Goal: Transaction & Acquisition: Purchase product/service

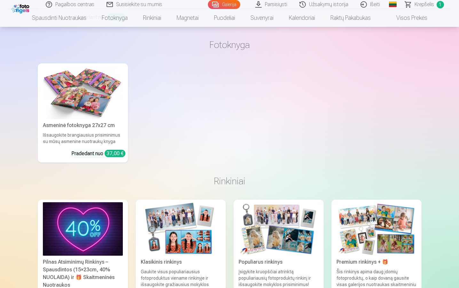
scroll to position [2491, 0]
click at [94, 117] on img at bounding box center [83, 92] width 80 height 53
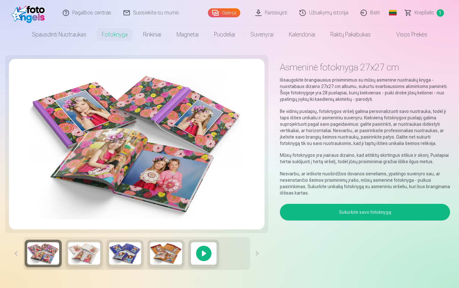
click at [351, 215] on button "Sukurkite savo fotoknygą" at bounding box center [365, 212] width 171 height 17
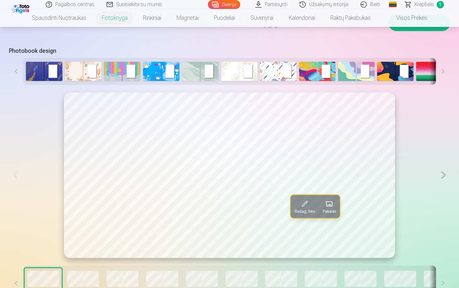
scroll to position [337, 0]
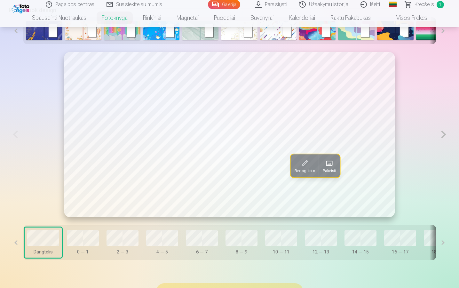
click at [443, 138] on button at bounding box center [443, 135] width 13 height 166
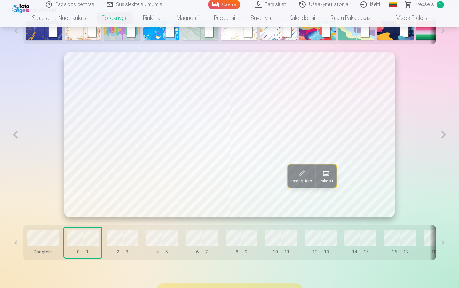
click at [443, 138] on button at bounding box center [443, 135] width 13 height 166
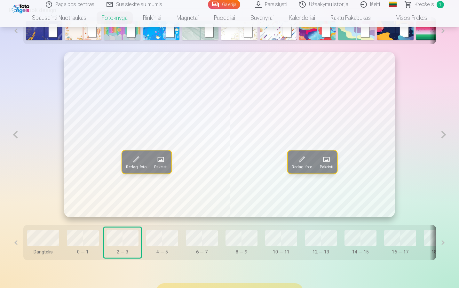
click at [443, 138] on button at bounding box center [443, 135] width 13 height 166
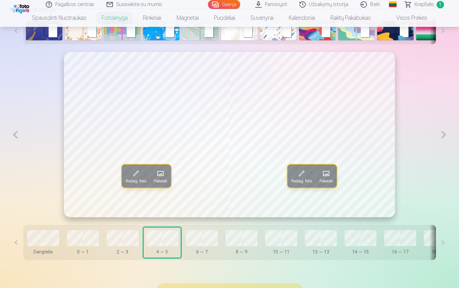
click at [443, 138] on button at bounding box center [443, 135] width 13 height 166
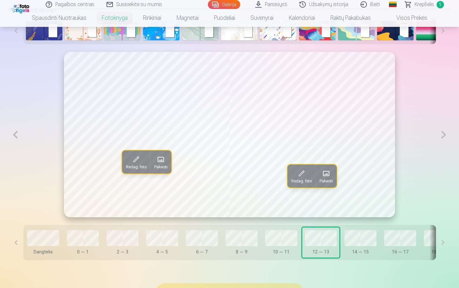
click at [443, 138] on button at bounding box center [443, 135] width 13 height 166
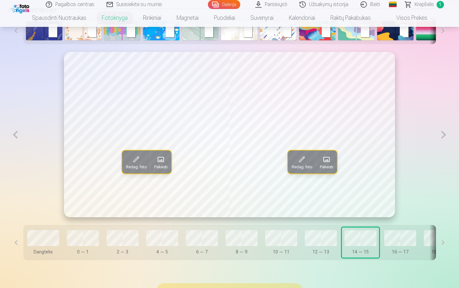
click at [443, 138] on button at bounding box center [443, 135] width 13 height 166
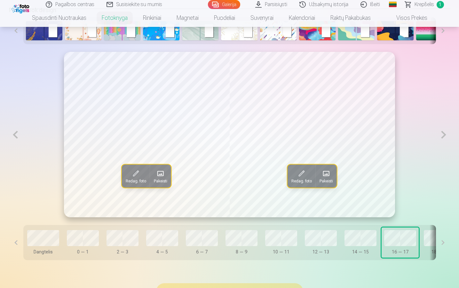
click at [443, 138] on button at bounding box center [443, 135] width 13 height 166
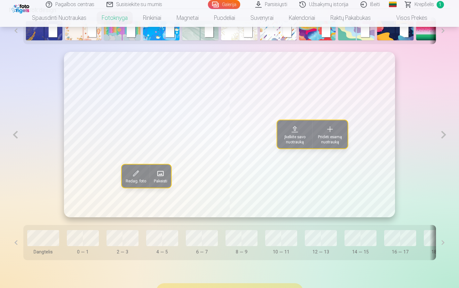
click at [445, 244] on button at bounding box center [443, 242] width 14 height 35
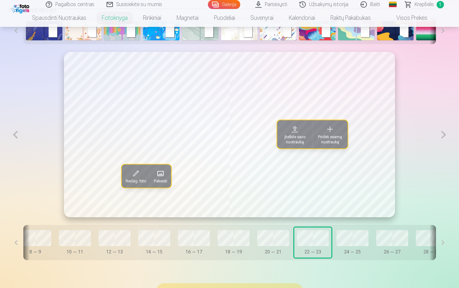
click at [445, 244] on button at bounding box center [443, 242] width 14 height 35
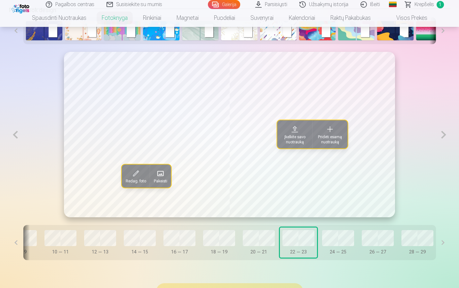
click at [445, 244] on button at bounding box center [443, 242] width 14 height 35
